Goal: Information Seeking & Learning: Learn about a topic

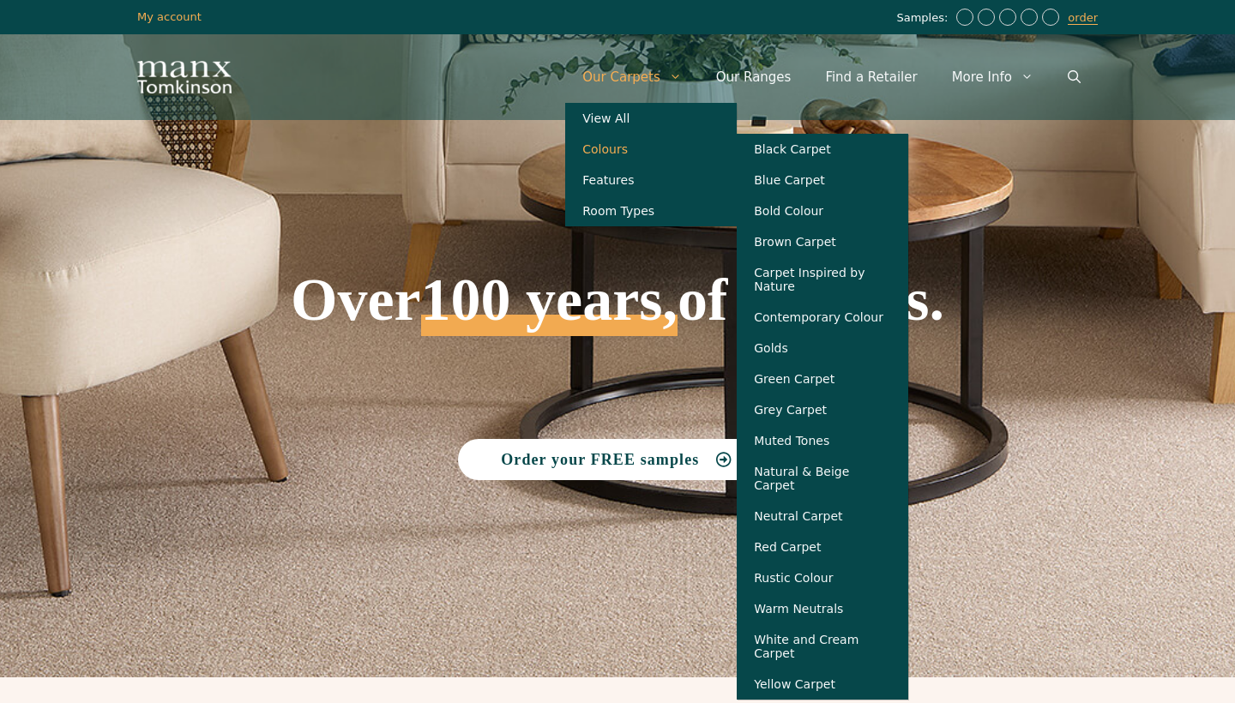
click at [628, 152] on link "Colours" at bounding box center [651, 149] width 172 height 31
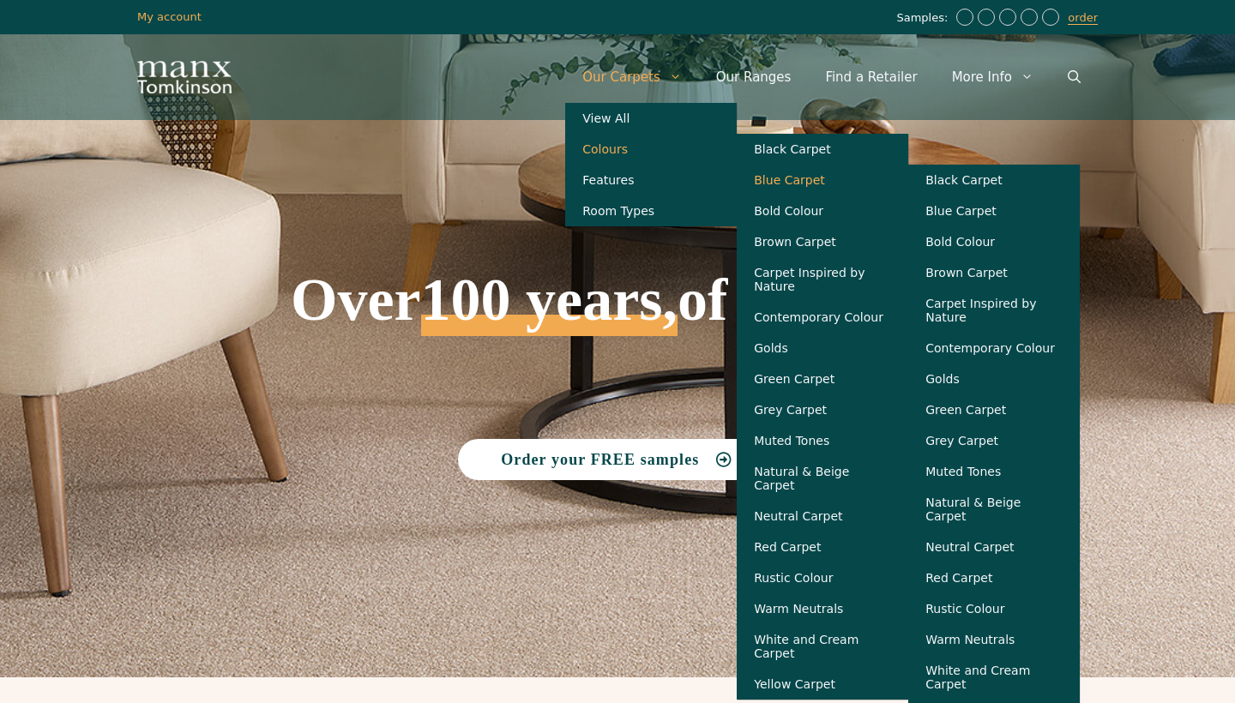
click at [810, 186] on link "Blue Carpet" at bounding box center [823, 180] width 172 height 31
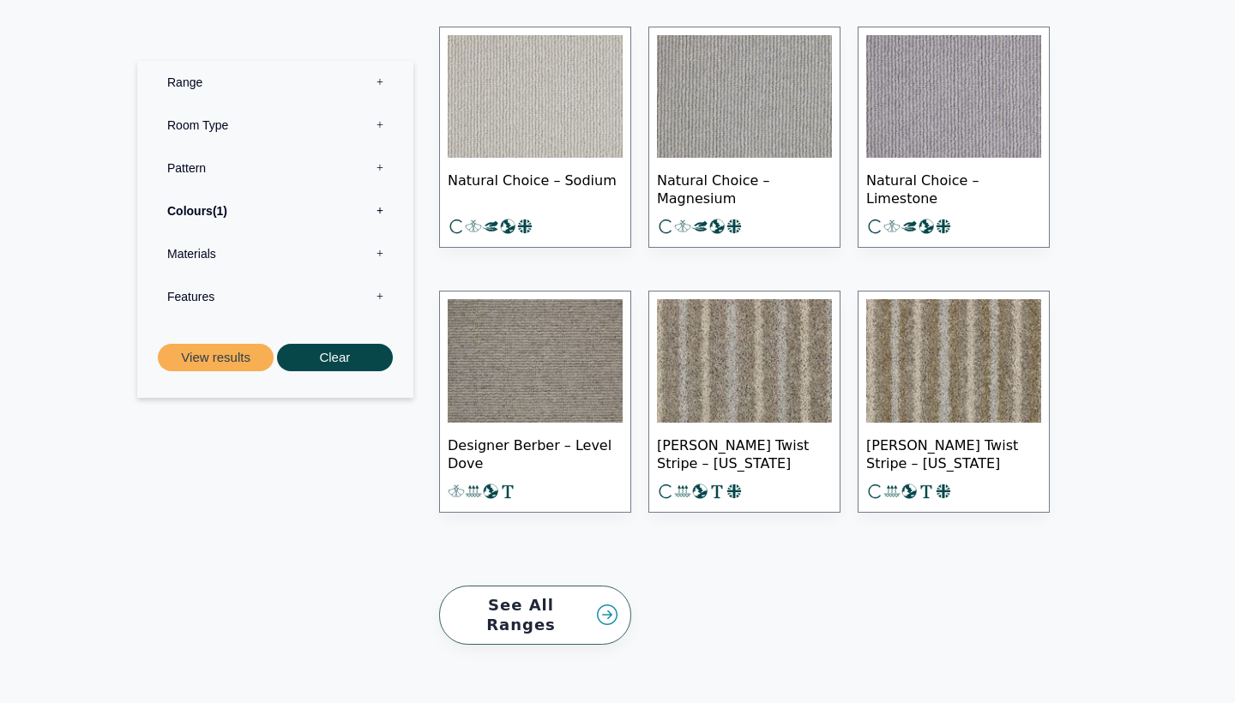
scroll to position [1747, 0]
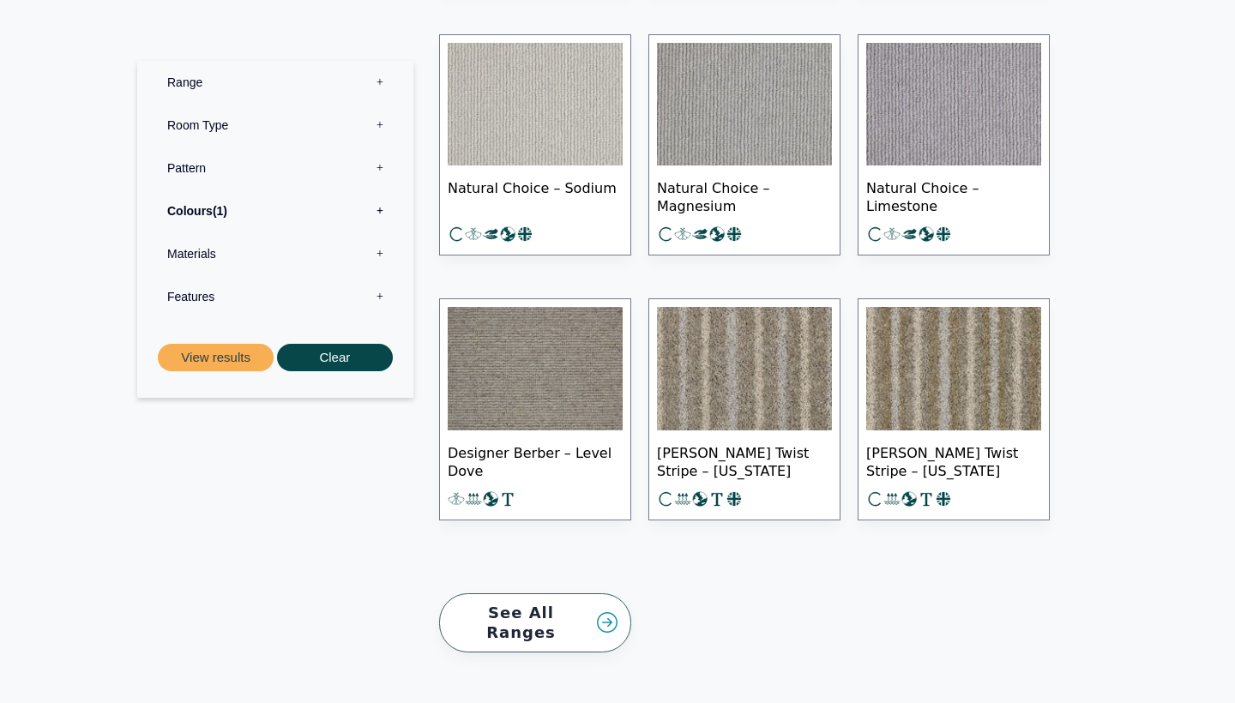
click at [540, 615] on link "See All Ranges" at bounding box center [535, 623] width 192 height 59
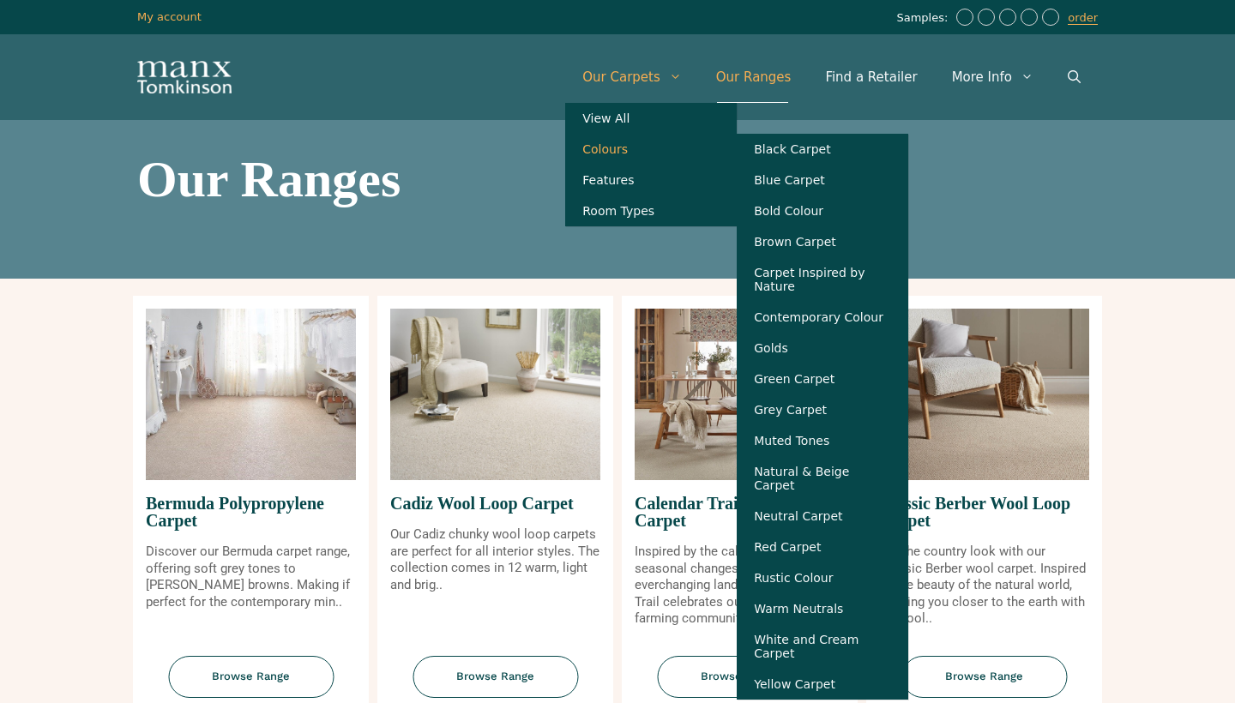
click at [619, 154] on link "Colours" at bounding box center [651, 149] width 172 height 31
click at [799, 190] on link "Blue Carpet" at bounding box center [823, 180] width 172 height 31
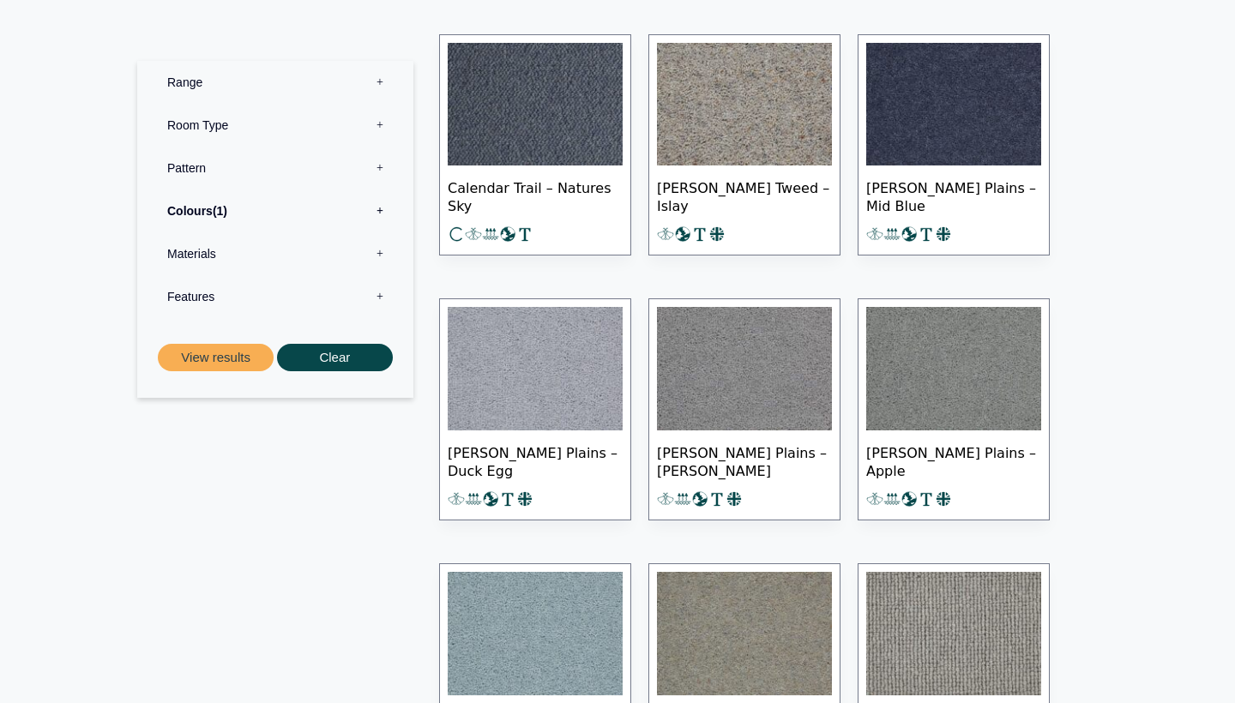
scroll to position [684, 0]
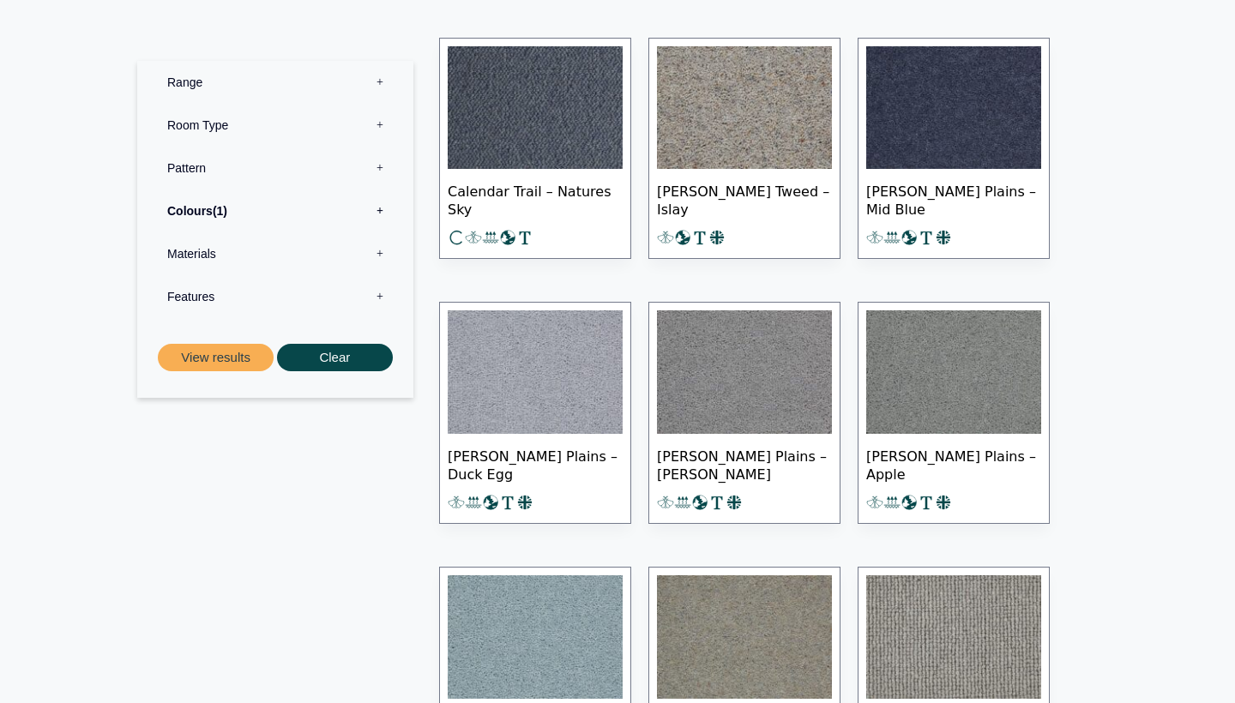
click at [892, 128] on img at bounding box center [953, 108] width 175 height 124
